Goal: Information Seeking & Learning: Understand process/instructions

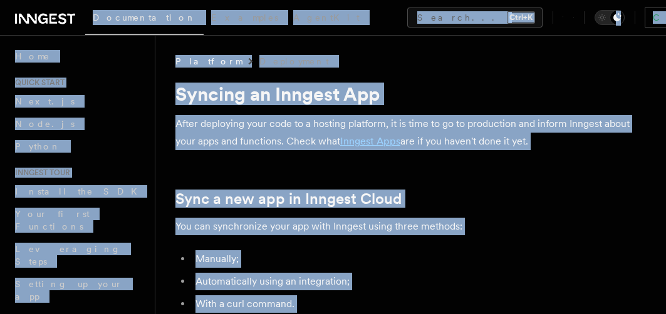
copy div "Loremipsumdol Sitametc AdipiSci Elitse... Doei+T Incidid utlab Etdo Ma Aliqua..…"
click at [533, 83] on h1 "Syncing an Inngest App" at bounding box center [410, 94] width 470 height 23
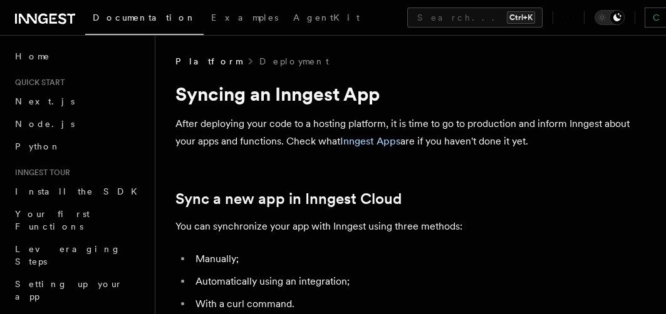
click at [489, 100] on h1 "Syncing an Inngest App" at bounding box center [410, 94] width 470 height 23
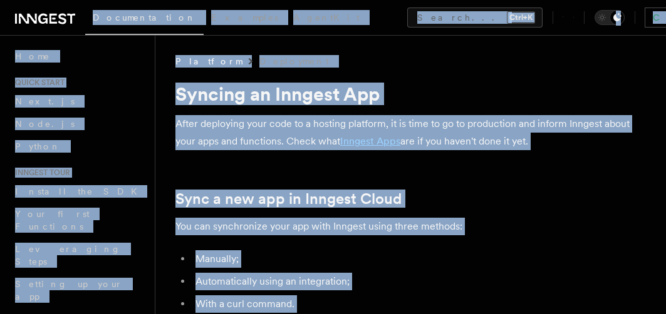
copy div "Loremipsumdol Sitametc AdipiSci Elitse... Doei+T Incidid utlab Etdo Ma Aliqua..…"
click at [512, 138] on p "After deploying your code to a hosting platform, it is time to go to production…" at bounding box center [410, 132] width 470 height 35
